Goal: Task Accomplishment & Management: Manage account settings

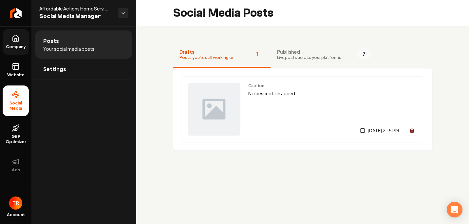
click at [5, 40] on link "Company" at bounding box center [16, 42] width 26 height 26
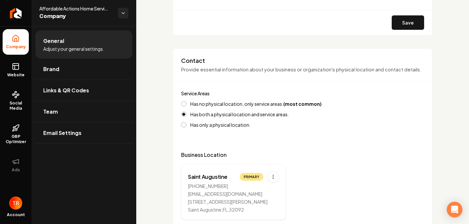
scroll to position [294, 0]
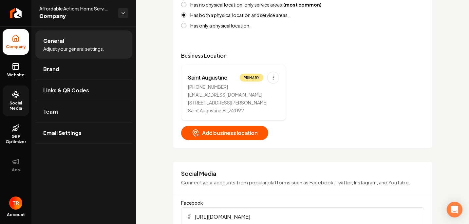
click at [5, 100] on span "Social Media" at bounding box center [16, 105] width 26 height 10
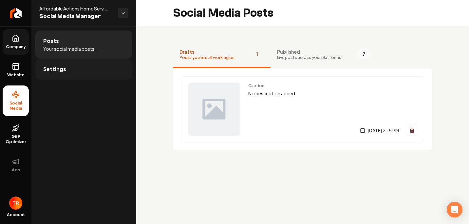
click at [55, 69] on span "Settings" at bounding box center [54, 69] width 23 height 8
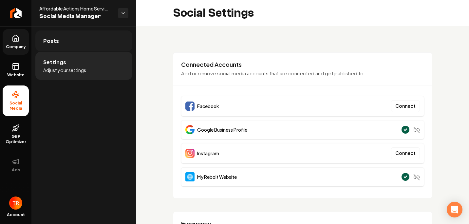
click at [56, 38] on span "Posts" at bounding box center [51, 41] width 16 height 8
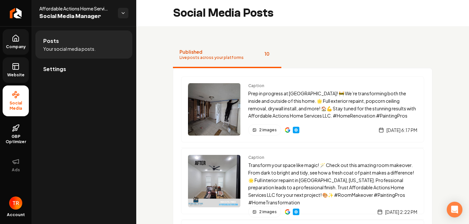
click at [10, 71] on link "Website" at bounding box center [16, 70] width 26 height 26
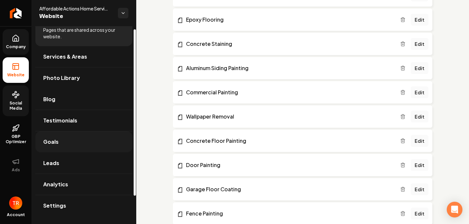
scroll to position [37, 0]
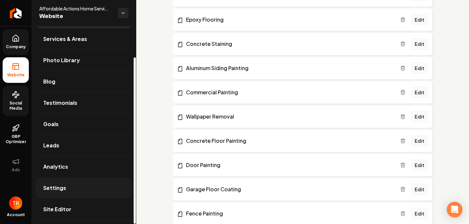
click at [73, 183] on link "Settings" at bounding box center [83, 187] width 97 height 21
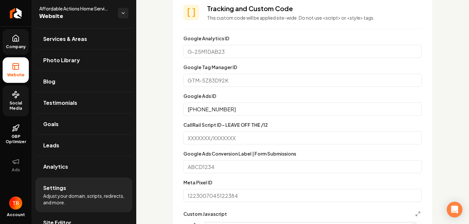
scroll to position [491, 0]
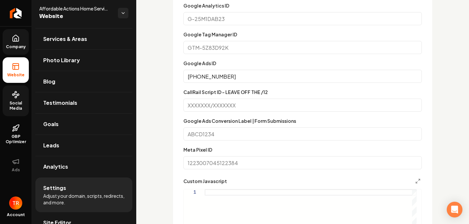
click at [198, 162] on input "Meta Pixel ID" at bounding box center [302, 162] width 238 height 13
type input "684299897405153"
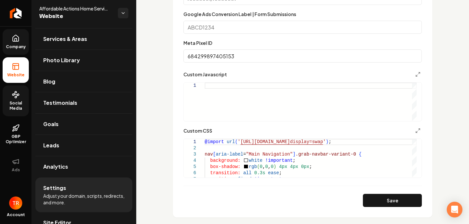
scroll to position [622, 0]
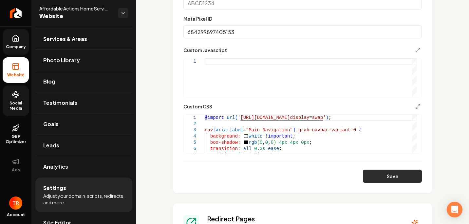
click at [366, 172] on button "Save" at bounding box center [392, 175] width 59 height 13
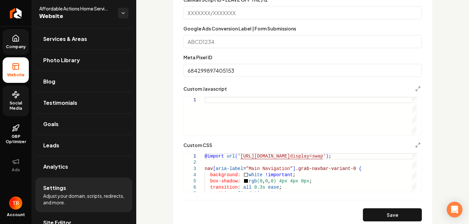
scroll to position [524, 0]
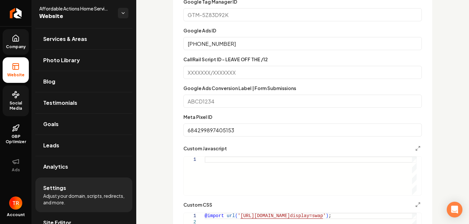
click at [217, 113] on div "Meta Pixel ID 684299897405153" at bounding box center [302, 125] width 238 height 24
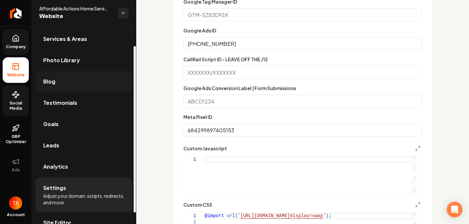
click at [44, 83] on span "Blog" at bounding box center [49, 82] width 12 height 8
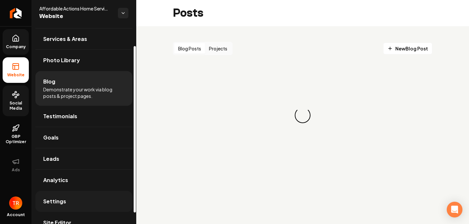
click at [66, 194] on link "Settings" at bounding box center [83, 201] width 97 height 21
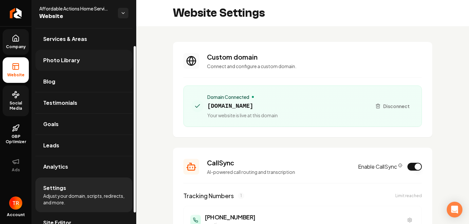
click at [83, 59] on link "Photo Library" at bounding box center [83, 60] width 97 height 21
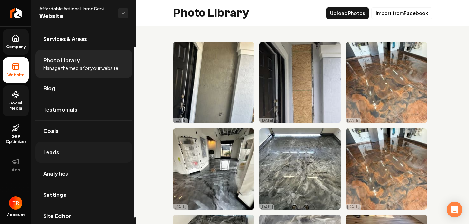
click at [64, 150] on link "Leads" at bounding box center [83, 152] width 97 height 21
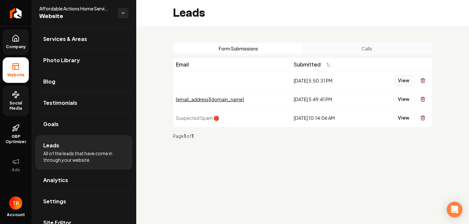
click at [404, 80] on button "View" at bounding box center [403, 81] width 20 height 12
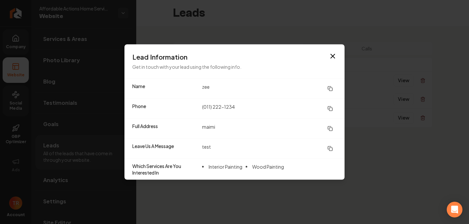
click at [330, 58] on icon "button" at bounding box center [333, 56] width 8 height 8
